Goal: Find specific page/section: Find specific page/section

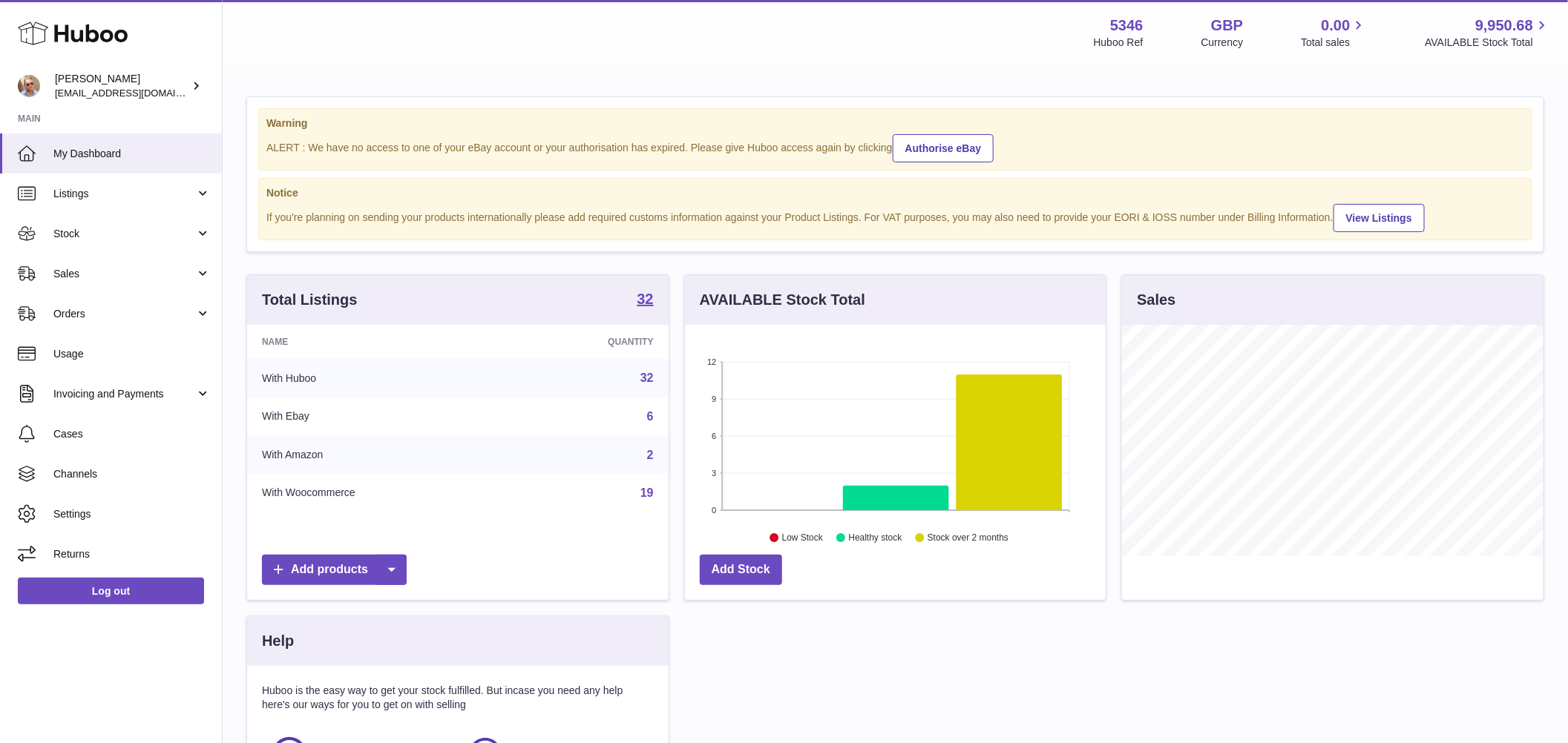
scroll to position [231, 421]
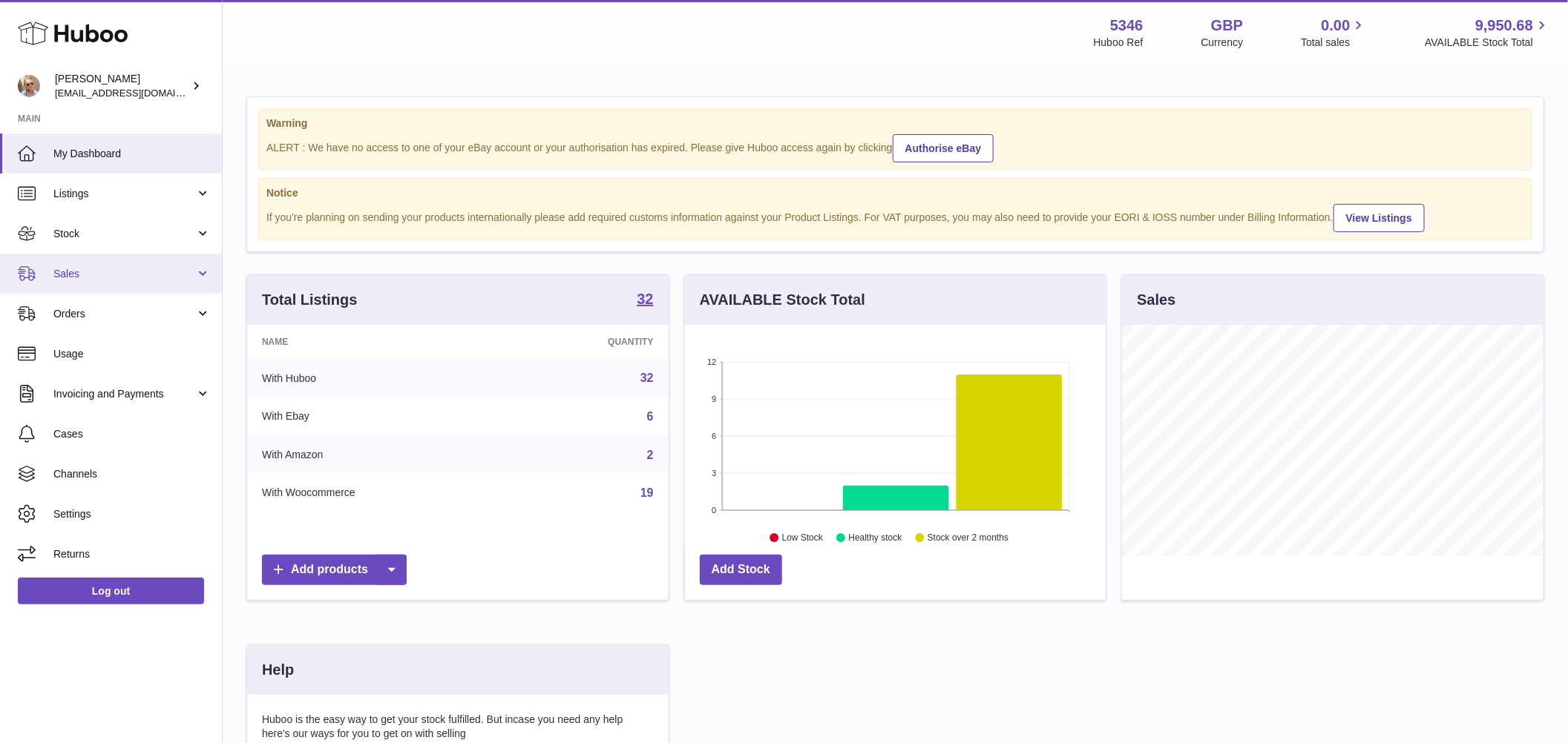
click at [70, 283] on link "Sales" at bounding box center [111, 274] width 222 height 40
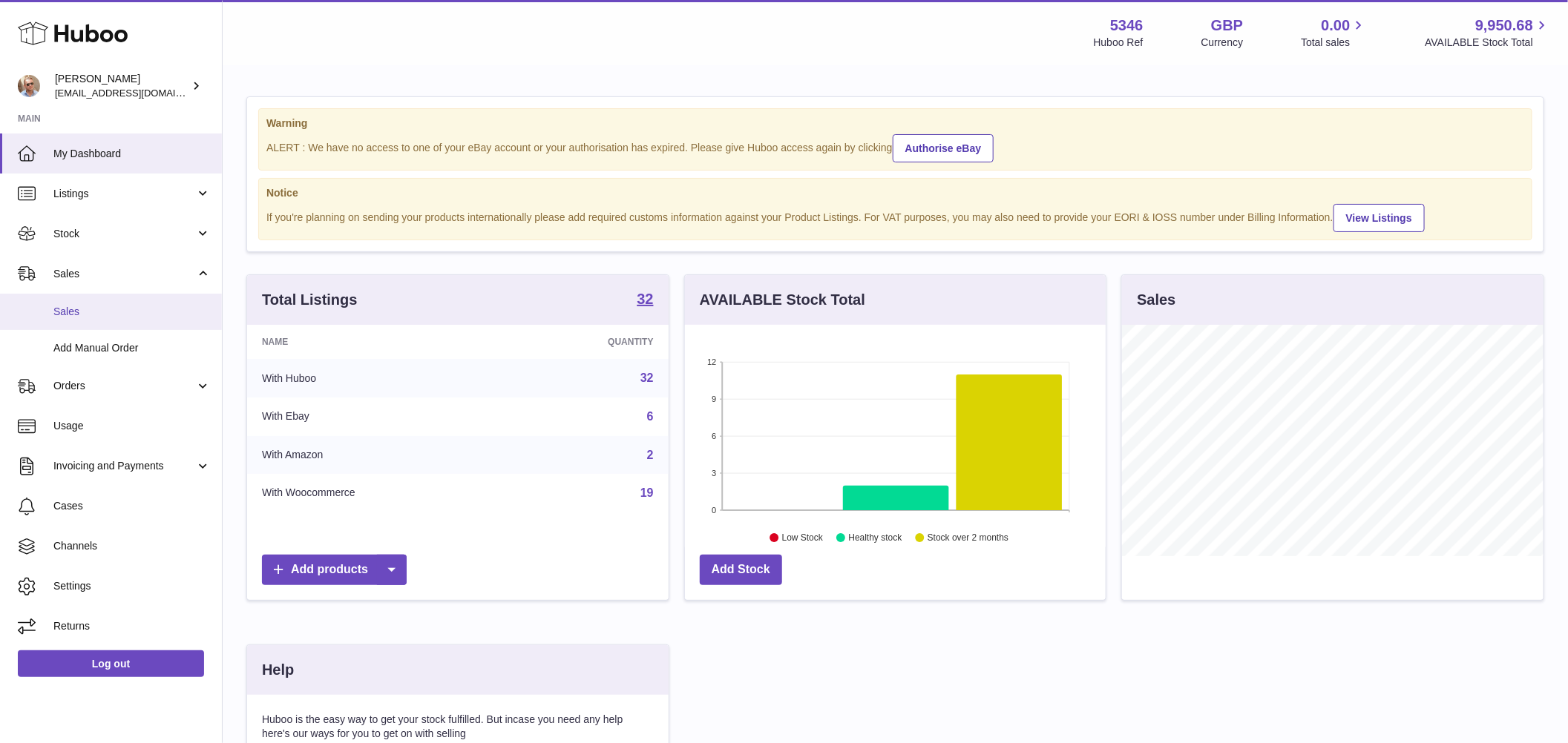
click at [67, 313] on span "Sales" at bounding box center [132, 311] width 157 height 14
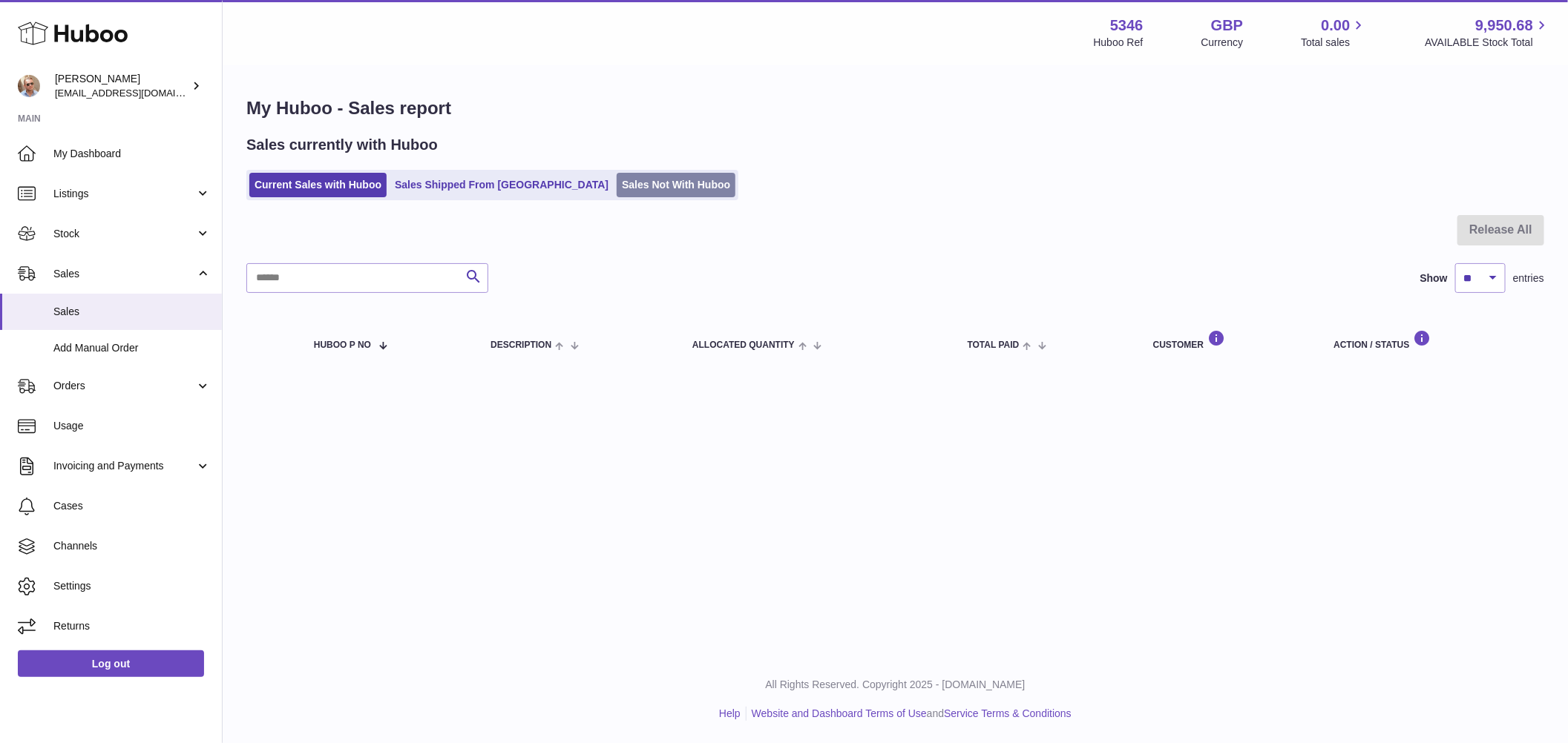
click at [616, 178] on link "Sales Not With Huboo" at bounding box center [675, 185] width 119 height 25
